Goal: Transaction & Acquisition: Purchase product/service

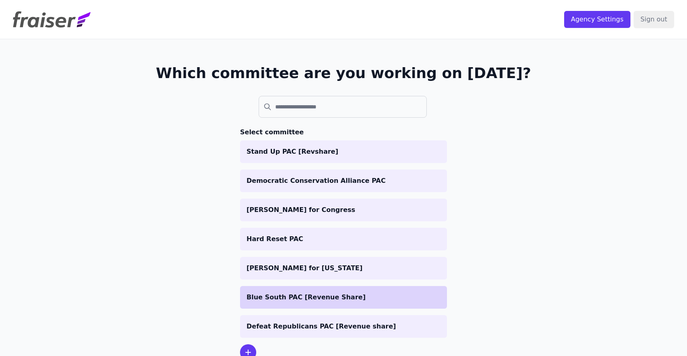
click at [286, 296] on p "Blue South PAC [Revenue Share]" at bounding box center [344, 297] width 194 height 10
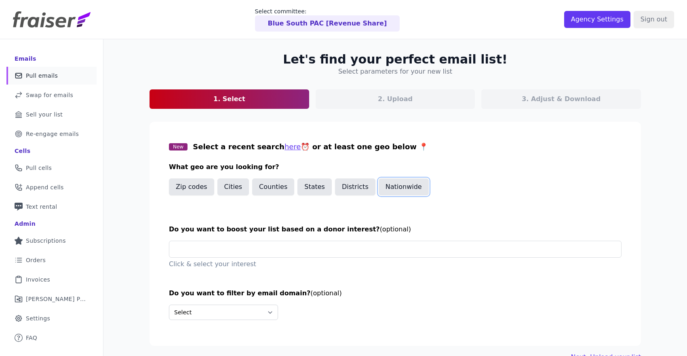
click at [405, 188] on button "Nationwide" at bounding box center [404, 186] width 50 height 17
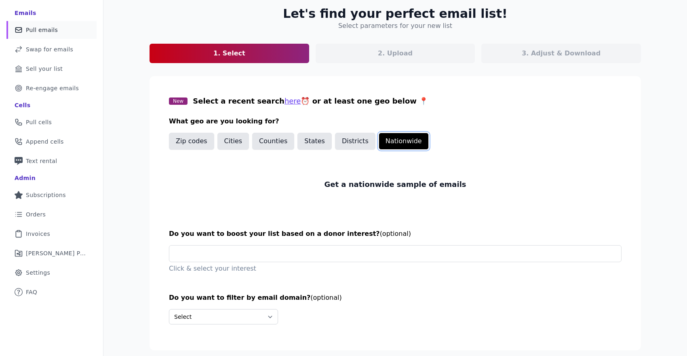
scroll to position [69, 0]
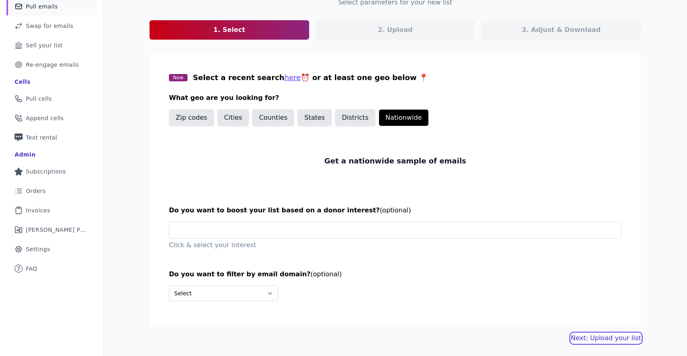
click at [588, 339] on link "Next: Upload your list" at bounding box center [606, 338] width 70 height 10
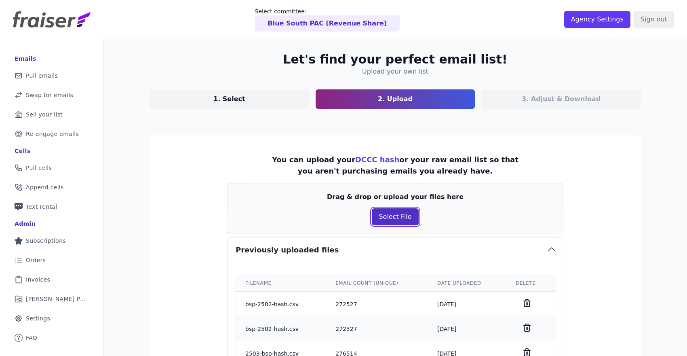
click at [388, 215] on button "Select File" at bounding box center [395, 216] width 46 height 17
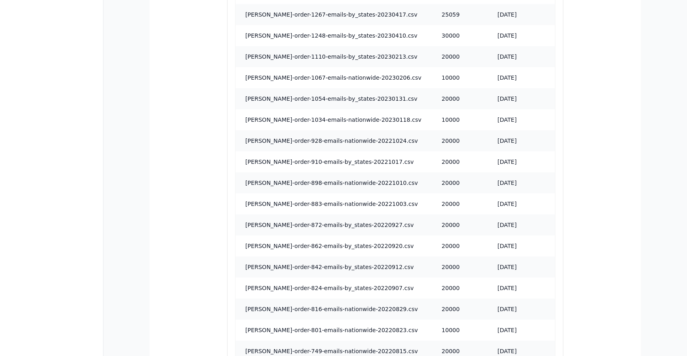
scroll to position [2313, 0]
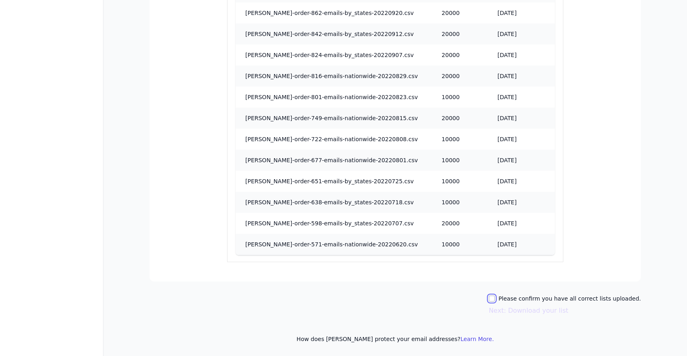
click at [495, 299] on input "Please confirm you have all correct lists uploaded." at bounding box center [492, 298] width 6 height 6
checkbox input "true"
click at [506, 311] on button "Next: Download your list" at bounding box center [529, 311] width 80 height 10
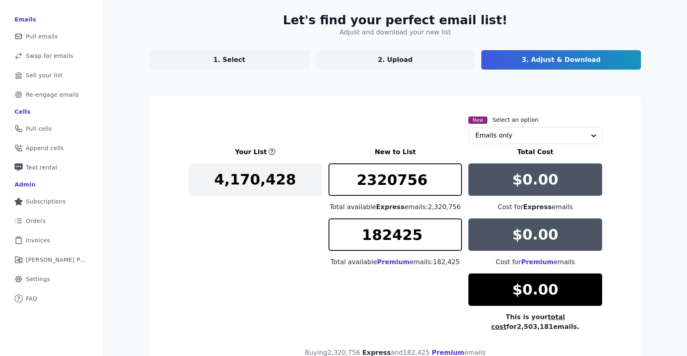
scroll to position [110, 0]
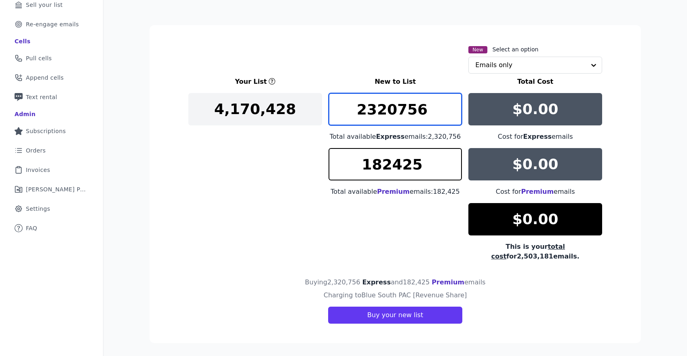
click at [399, 114] on input "2320756" at bounding box center [396, 109] width 134 height 32
type input "8"
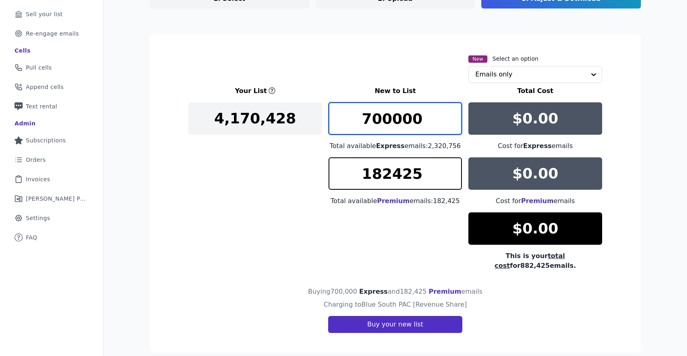
type input "700000"
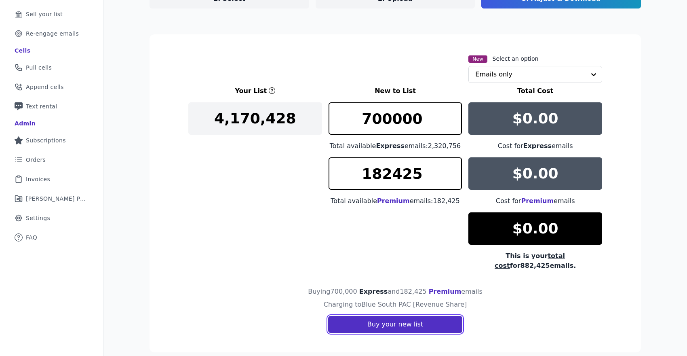
click at [420, 316] on button "Buy your new list" at bounding box center [395, 324] width 134 height 17
